Goal: Transaction & Acquisition: Purchase product/service

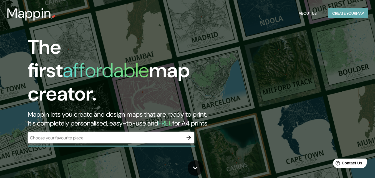
click at [349, 17] on button "Create your map" at bounding box center [347, 13] width 40 height 10
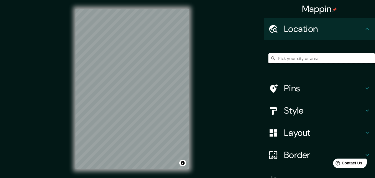
click at [306, 59] on input "Pick your city or area" at bounding box center [321, 58] width 106 height 10
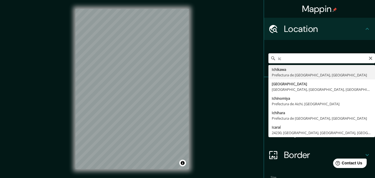
type input "i"
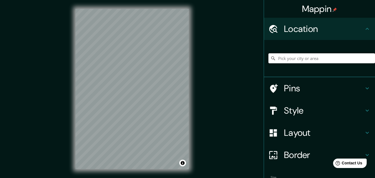
type input "i"
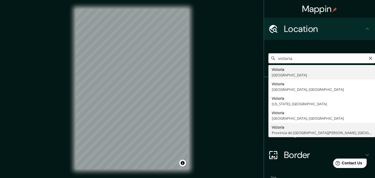
type input "[GEOGRAPHIC_DATA], [GEOGRAPHIC_DATA][PERSON_NAME], [GEOGRAPHIC_DATA]"
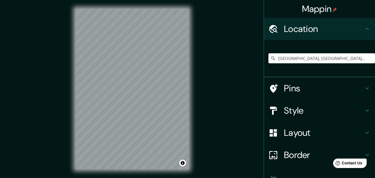
click at [153, 177] on html "Mappin Location [GEOGRAPHIC_DATA], [GEOGRAPHIC_DATA][PERSON_NAME], [GEOGRAPHIC_…" at bounding box center [187, 89] width 375 height 178
click at [227, 77] on div "Mappin Location [GEOGRAPHIC_DATA], [GEOGRAPHIC_DATA][PERSON_NAME], [GEOGRAPHIC_…" at bounding box center [187, 93] width 375 height 187
click at [108, 177] on html "Mappin Location [GEOGRAPHIC_DATA], [GEOGRAPHIC_DATA][PERSON_NAME], [GEOGRAPHIC_…" at bounding box center [187, 89] width 375 height 178
click at [123, 174] on div "© Mapbox © OpenStreetMap Improve this map" at bounding box center [132, 89] width 131 height 178
click at [286, 111] on h4 "Style" at bounding box center [324, 110] width 80 height 11
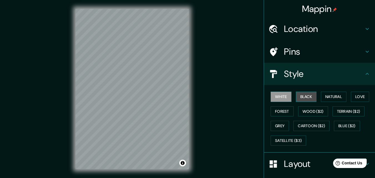
click at [303, 98] on button "Black" at bounding box center [306, 97] width 21 height 10
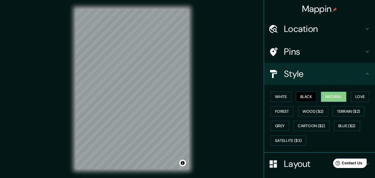
click at [322, 98] on button "Natural" at bounding box center [334, 97] width 26 height 10
click at [356, 97] on button "Love" at bounding box center [360, 97] width 18 height 10
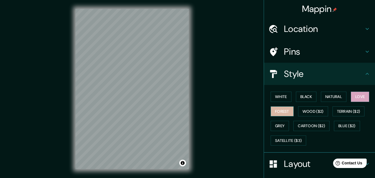
click at [272, 110] on button "Forest" at bounding box center [281, 111] width 23 height 10
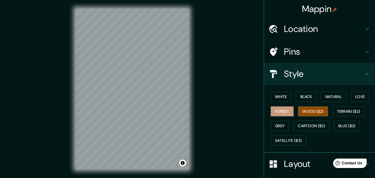
click at [298, 112] on button "Wood ($2)" at bounding box center [313, 111] width 30 height 10
click at [348, 111] on button "Terrain ($2)" at bounding box center [348, 111] width 32 height 10
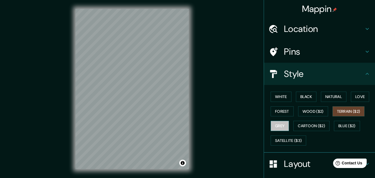
click at [272, 128] on button "Grey" at bounding box center [279, 126] width 18 height 10
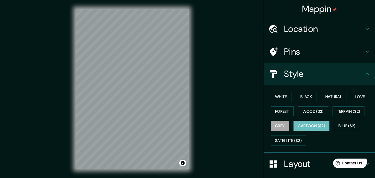
click at [298, 126] on button "Cartoon ($2)" at bounding box center [311, 126] width 36 height 10
click at [343, 124] on button "Blue ($2)" at bounding box center [347, 126] width 26 height 10
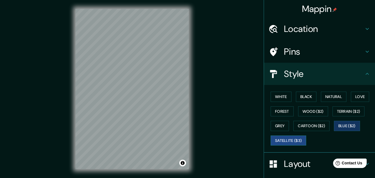
click at [277, 141] on button "Satellite ($3)" at bounding box center [287, 140] width 35 height 10
click at [284, 97] on button "White" at bounding box center [280, 97] width 21 height 10
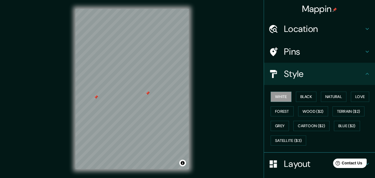
click at [148, 92] on div at bounding box center [147, 93] width 4 height 4
click at [95, 98] on div at bounding box center [96, 97] width 4 height 4
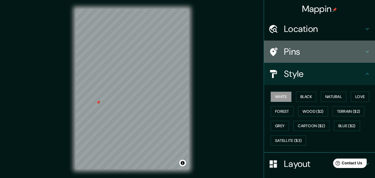
click at [364, 52] on icon at bounding box center [367, 51] width 7 height 7
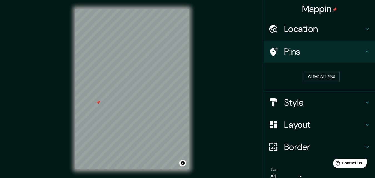
click at [364, 148] on icon at bounding box center [367, 146] width 7 height 7
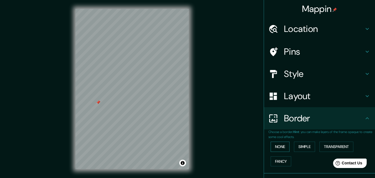
click at [281, 145] on button "None" at bounding box center [279, 146] width 19 height 10
click at [298, 146] on button "Simple" at bounding box center [304, 146] width 21 height 10
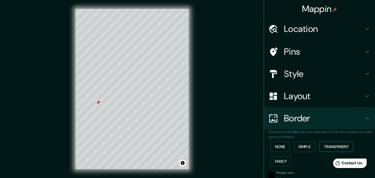
click at [319, 149] on button "Transparent" at bounding box center [336, 146] width 34 height 10
type input "196"
type input "33"
click at [275, 162] on button "Fancy" at bounding box center [280, 161] width 21 height 10
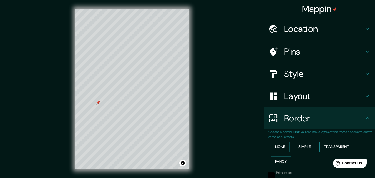
click at [326, 144] on button "Transparent" at bounding box center [336, 146] width 34 height 10
click at [278, 147] on button "None" at bounding box center [279, 146] width 19 height 10
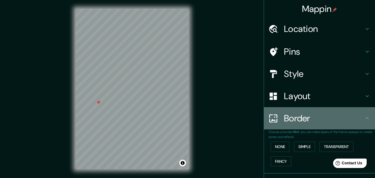
click at [360, 123] on div "Border" at bounding box center [319, 118] width 111 height 22
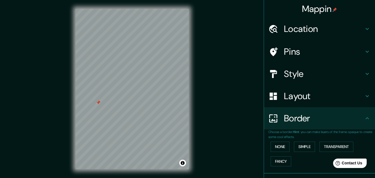
click at [364, 118] on icon at bounding box center [367, 118] width 7 height 7
click at [363, 100] on div "Layout" at bounding box center [319, 96] width 111 height 22
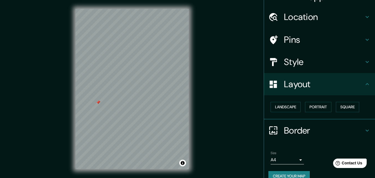
scroll to position [22, 0]
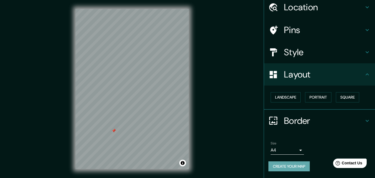
click at [275, 163] on button "Create your map" at bounding box center [288, 166] width 41 height 10
click at [283, 169] on button "Create your map" at bounding box center [288, 166] width 41 height 10
click at [268, 164] on button "Create your map" at bounding box center [288, 166] width 41 height 10
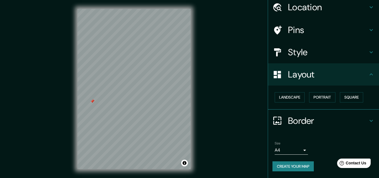
click at [296, 150] on body "Mappin Location [GEOGRAPHIC_DATA], [GEOGRAPHIC_DATA][PERSON_NAME], [GEOGRAPHIC_…" at bounding box center [189, 89] width 379 height 178
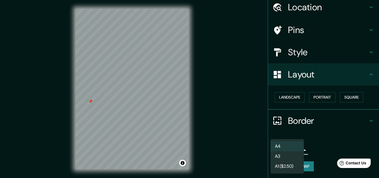
click at [326, 135] on div at bounding box center [189, 89] width 379 height 178
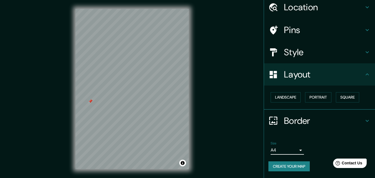
click at [364, 9] on icon at bounding box center [367, 7] width 7 height 7
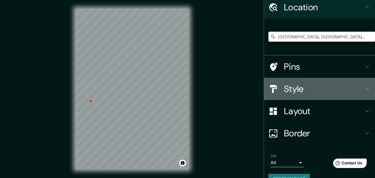
click at [365, 88] on icon at bounding box center [366, 89] width 3 height 2
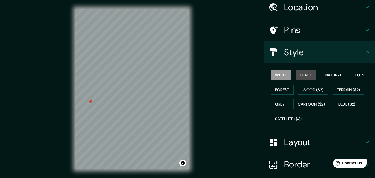
click at [309, 73] on button "Black" at bounding box center [306, 75] width 21 height 10
click at [280, 78] on button "White" at bounding box center [280, 75] width 21 height 10
click at [276, 120] on button "Satellite ($3)" at bounding box center [287, 119] width 35 height 10
click at [278, 70] on button "White" at bounding box center [280, 75] width 21 height 10
click at [272, 93] on button "Forest" at bounding box center [281, 90] width 23 height 10
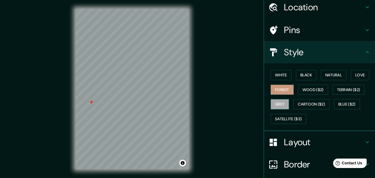
click at [280, 104] on button "Grey" at bounding box center [279, 104] width 18 height 10
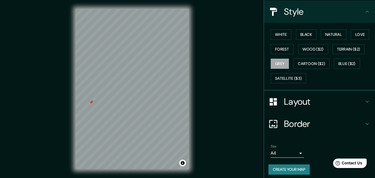
scroll to position [65, 0]
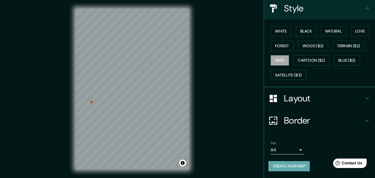
click at [298, 167] on button "Create your map" at bounding box center [288, 166] width 41 height 10
click at [18, 25] on div "Mappin Location [GEOGRAPHIC_DATA], [GEOGRAPHIC_DATA][PERSON_NAME], [GEOGRAPHIC_…" at bounding box center [187, 93] width 375 height 187
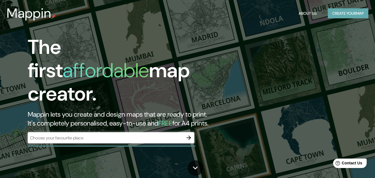
click at [345, 17] on button "Create your map" at bounding box center [347, 13] width 40 height 10
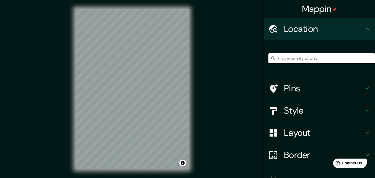
click at [297, 57] on input "Pick your city or area" at bounding box center [321, 58] width 106 height 10
type input "i"
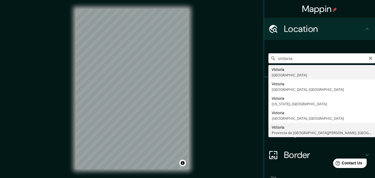
type input "[GEOGRAPHIC_DATA], [GEOGRAPHIC_DATA][PERSON_NAME], [GEOGRAPHIC_DATA]"
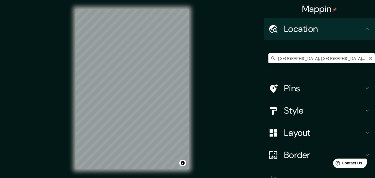
click at [140, 169] on div "© Mapbox © OpenStreetMap Improve this map" at bounding box center [132, 89] width 131 height 178
click at [146, 100] on div at bounding box center [145, 100] width 4 height 4
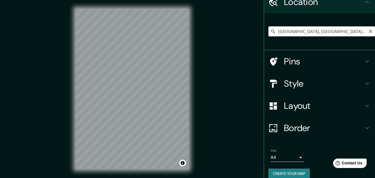
scroll to position [34, 0]
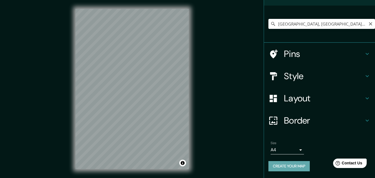
click at [297, 167] on button "Create your map" at bounding box center [288, 166] width 41 height 10
click at [138, 6] on div "© Mapbox © OpenStreetMap Improve this map" at bounding box center [132, 89] width 131 height 178
click at [138, 29] on div at bounding box center [139, 29] width 4 height 4
click at [135, 73] on div at bounding box center [134, 73] width 4 height 4
click at [273, 166] on button "Create your map" at bounding box center [288, 166] width 41 height 10
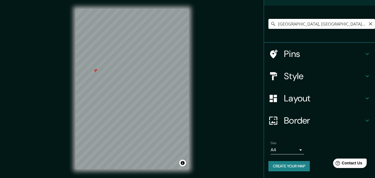
click at [95, 71] on div at bounding box center [95, 70] width 4 height 4
click at [99, 62] on div at bounding box center [99, 62] width 4 height 4
click at [202, 147] on div "Mappin Location Victoria, Provincia de Entre Ríos, Argentina Victoria Provincia…" at bounding box center [187, 93] width 375 height 187
click at [56, 164] on div "Mappin Location Victoria, Provincia de Entre Ríos, Argentina Victoria Provincia…" at bounding box center [187, 93] width 375 height 187
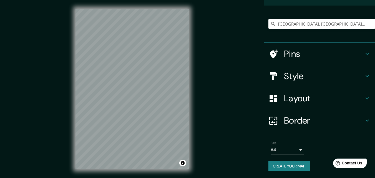
click at [200, 106] on div "Mappin Location Victoria, Provincia de Entre Ríos, Argentina Victoria Provincia…" at bounding box center [187, 93] width 375 height 187
click at [197, 111] on div "© Mapbox © OpenStreetMap Improve this map" at bounding box center [132, 89] width 131 height 178
